Goal: Transaction & Acquisition: Register for event/course

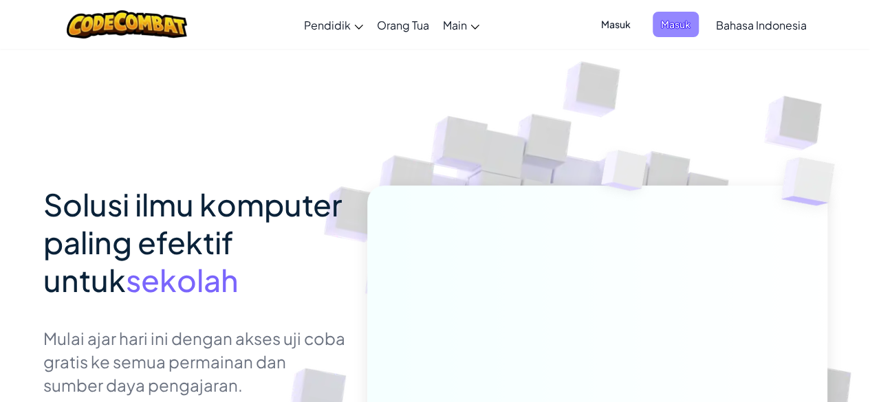
click at [670, 13] on span "Masuk" at bounding box center [675, 24] width 46 height 25
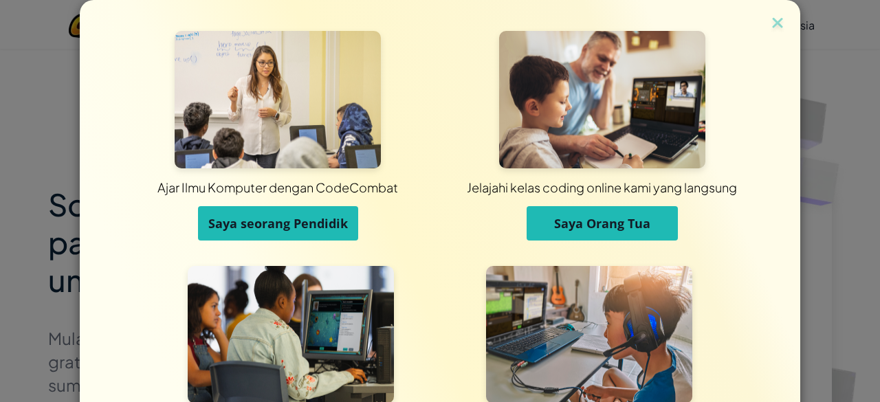
click at [285, 219] on span "Saya seorang Pendidik" at bounding box center [278, 223] width 140 height 16
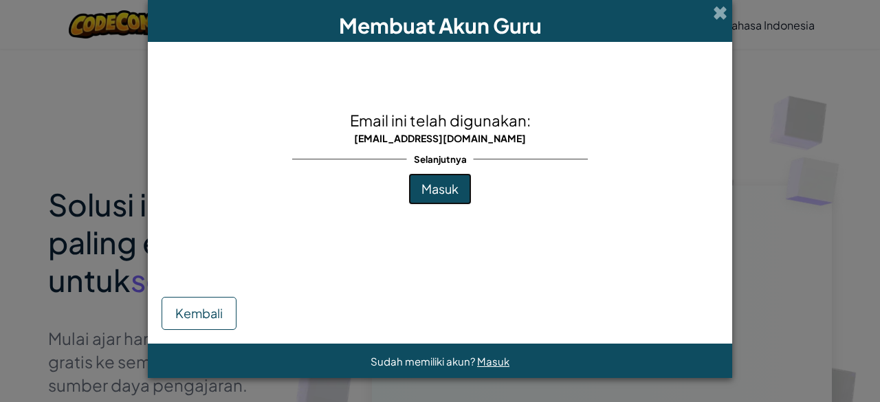
click at [456, 186] on span "Masuk" at bounding box center [439, 189] width 37 height 16
